Goal: Task Accomplishment & Management: Manage account settings

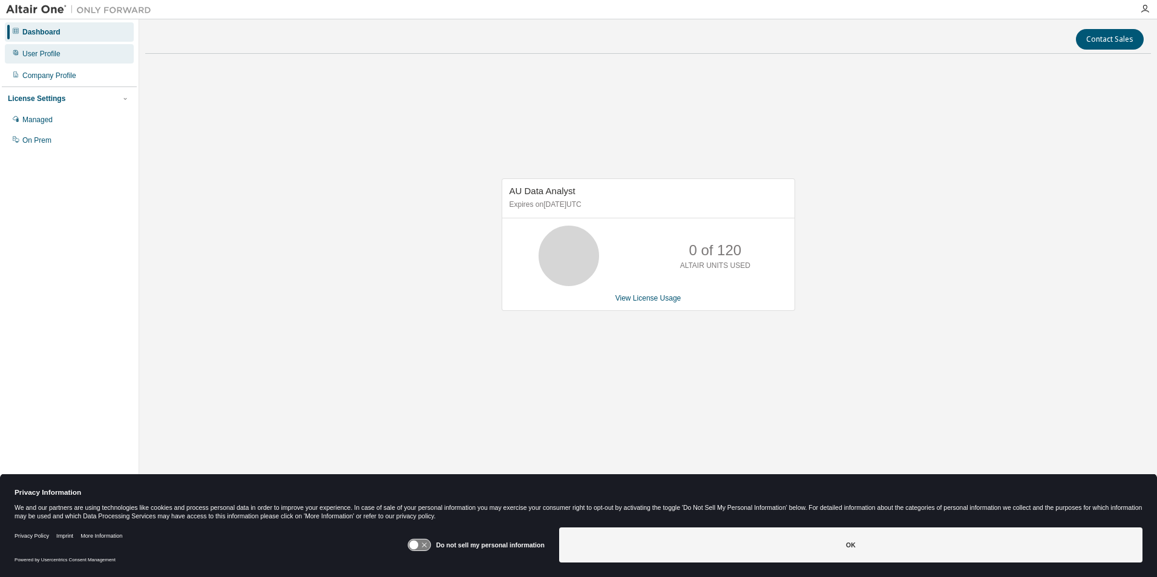
click at [53, 50] on div "User Profile" at bounding box center [41, 54] width 38 height 10
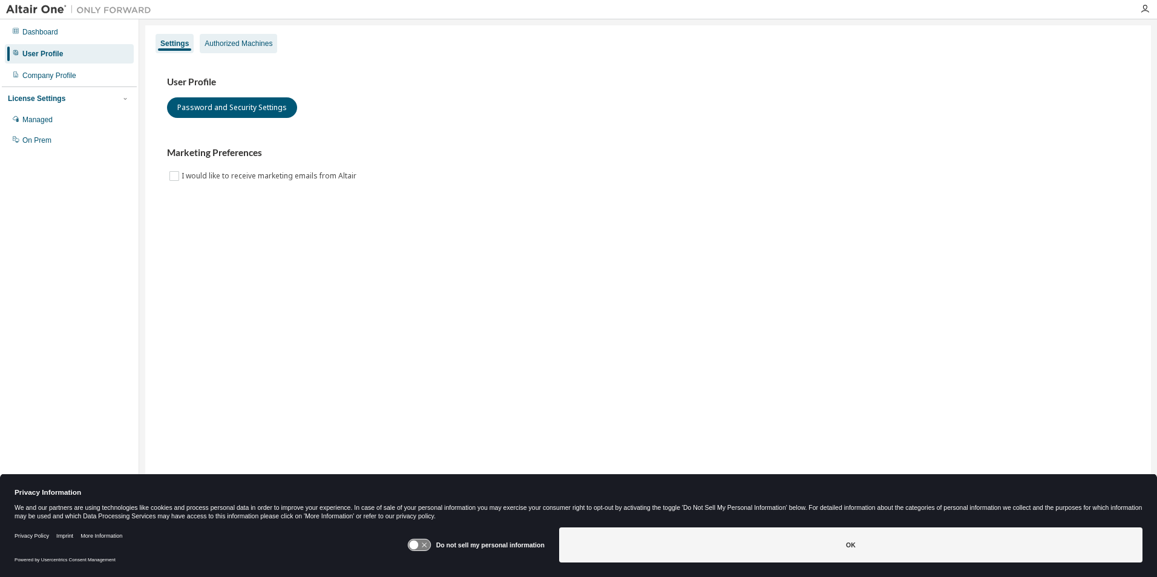
click at [240, 42] on div "Authorized Machines" at bounding box center [238, 44] width 68 height 10
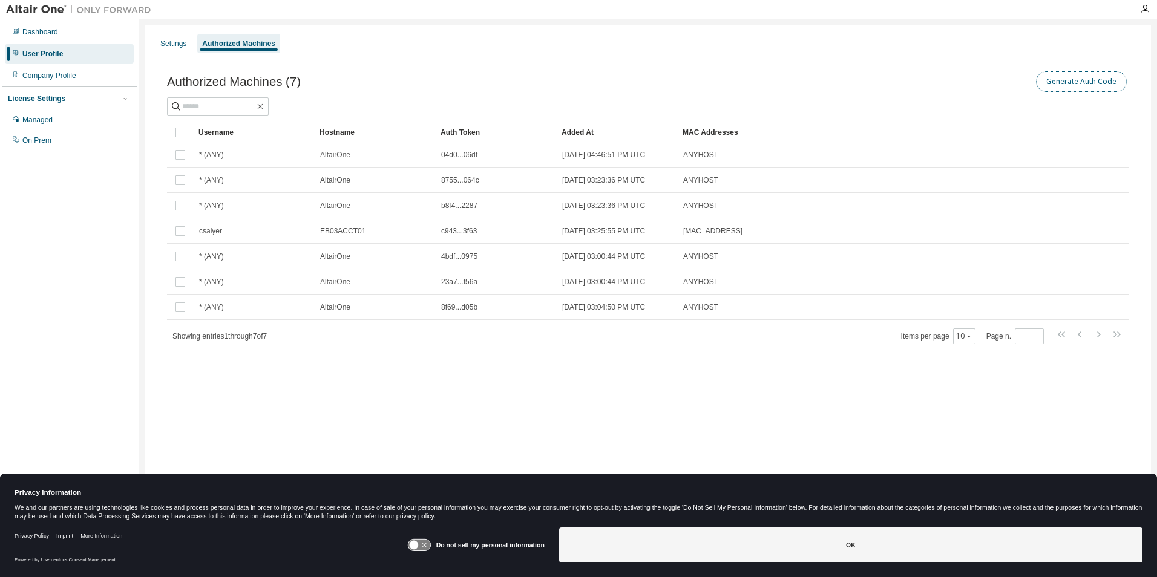
click at [1106, 79] on button "Generate Auth Code" at bounding box center [1081, 81] width 91 height 21
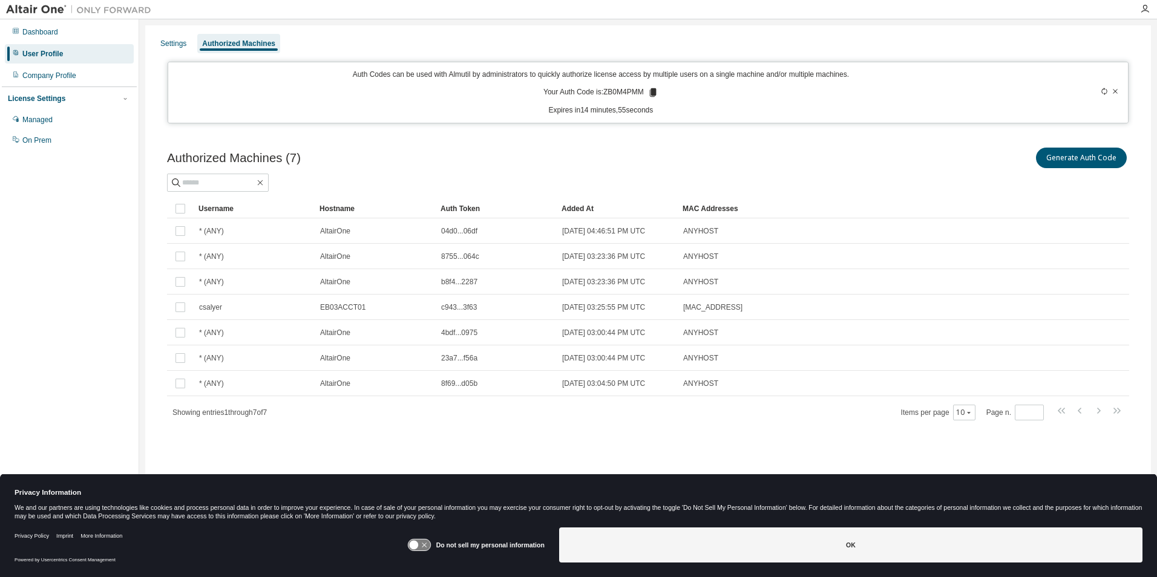
drag, startPoint x: 651, startPoint y: 93, endPoint x: 673, endPoint y: 97, distance: 22.8
click at [651, 93] on icon at bounding box center [652, 92] width 7 height 8
